Goal: Find specific page/section: Find specific page/section

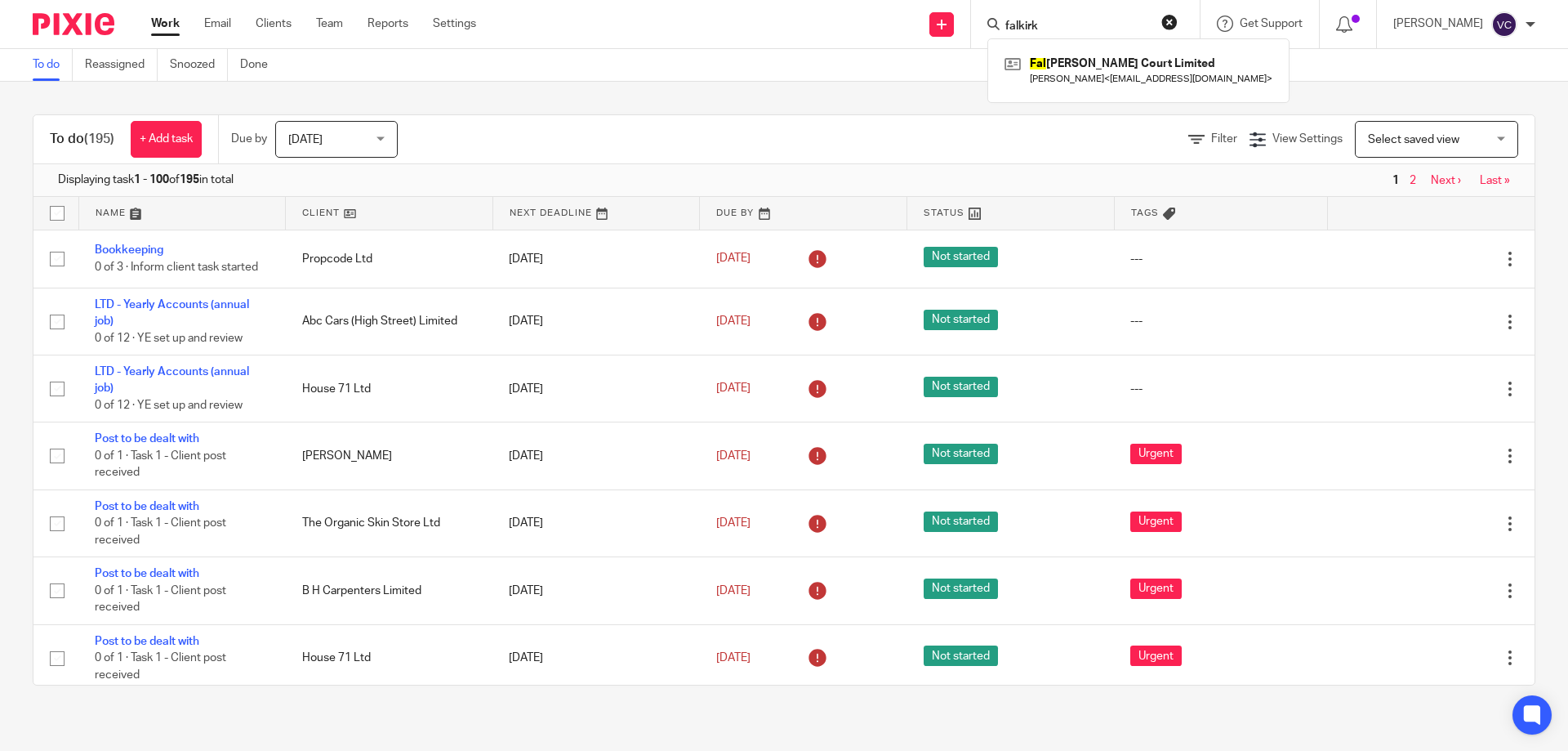
type input "falkirk"
click button "submit" at bounding box center [0, 0] width 0 height 0
click at [1101, 57] on link at bounding box center [1139, 70] width 276 height 38
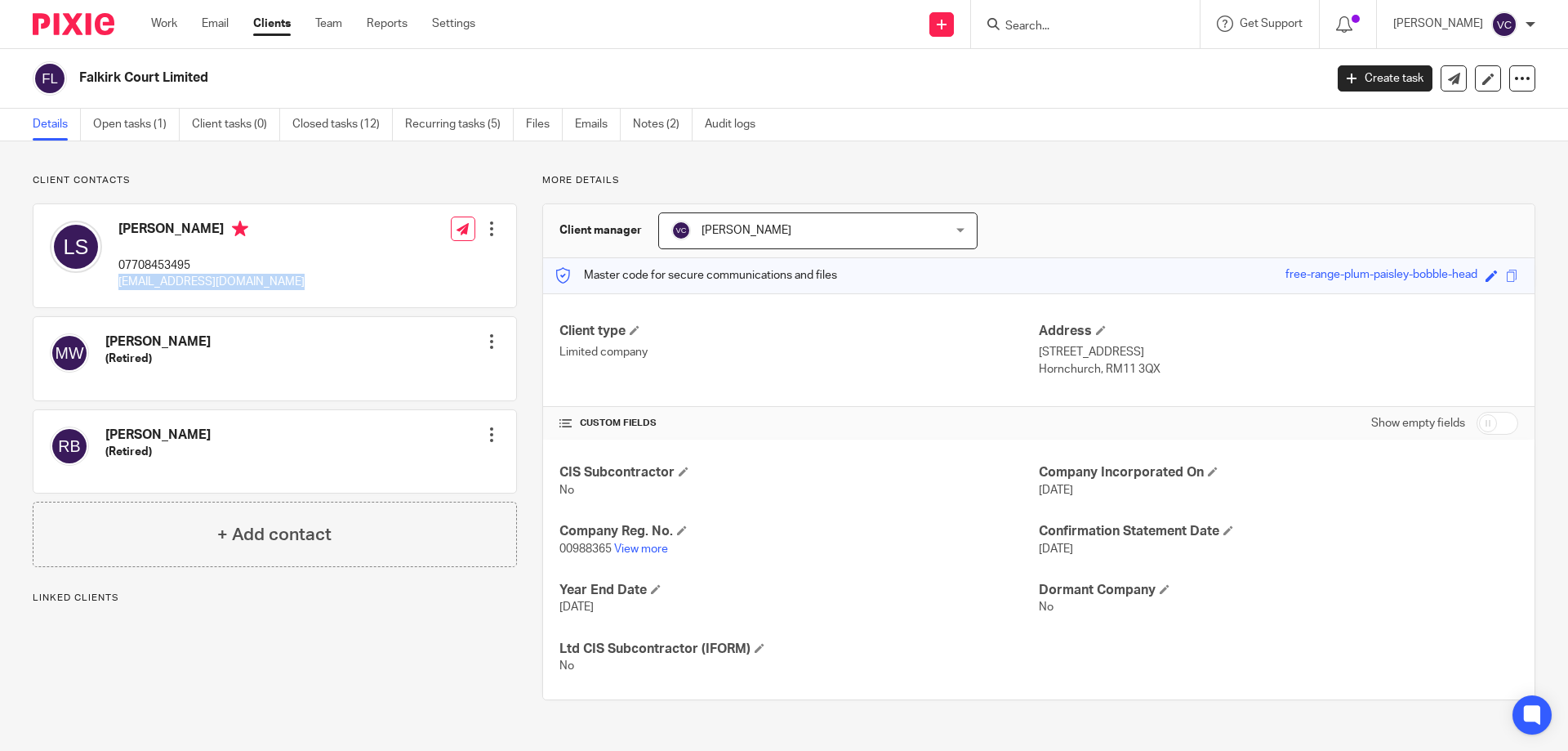
drag, startPoint x: 116, startPoint y: 282, endPoint x: 296, endPoint y: 284, distance: 180.0
click at [296, 284] on div "Linda Ann Simmons 07708453495 lin.simmons26@btinternet.com Edit contact Create …" at bounding box center [274, 256] width 482 height 103
copy p "[EMAIL_ADDRESS][DOMAIN_NAME]"
click at [657, 130] on link "Notes (2)" at bounding box center [663, 124] width 59 height 31
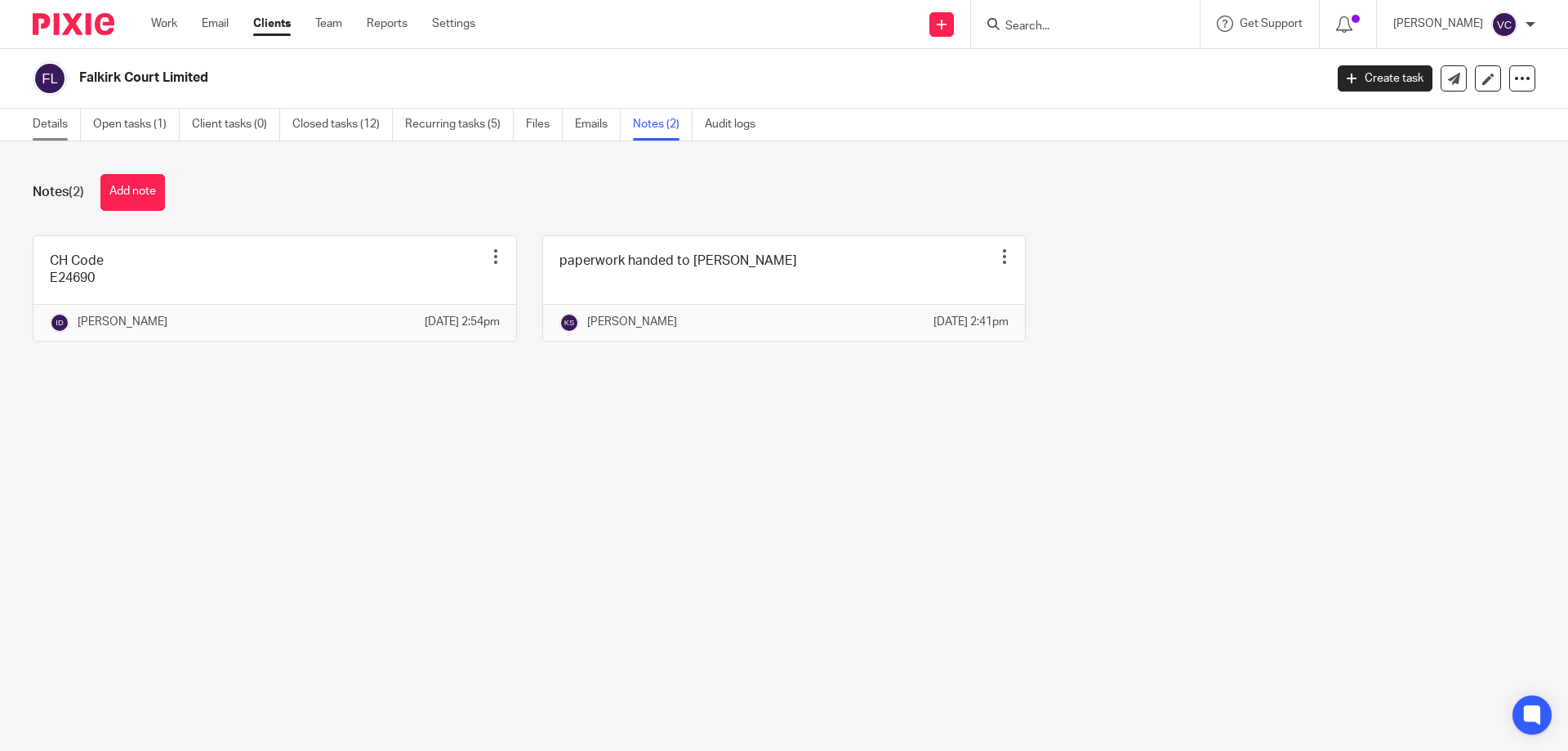
click at [75, 132] on link "Details" at bounding box center [56, 124] width 48 height 31
